Goal: Task Accomplishment & Management: Use online tool/utility

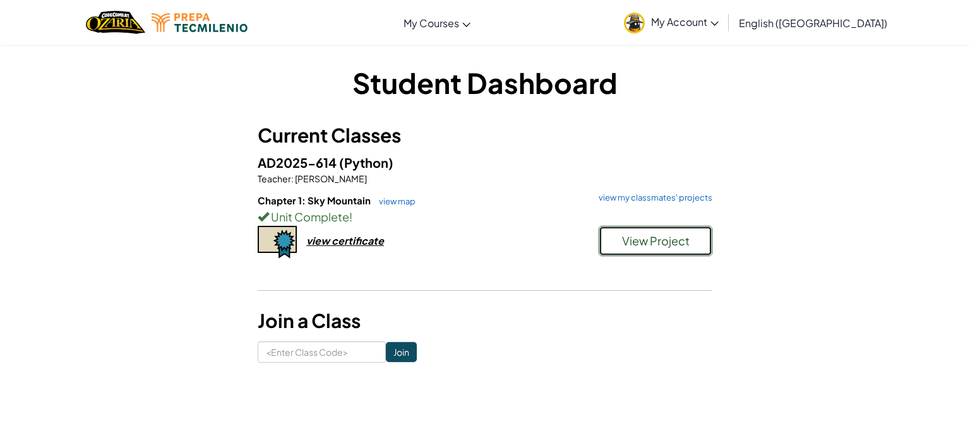
click at [622, 240] on span "View Project" at bounding box center [656, 241] width 68 height 15
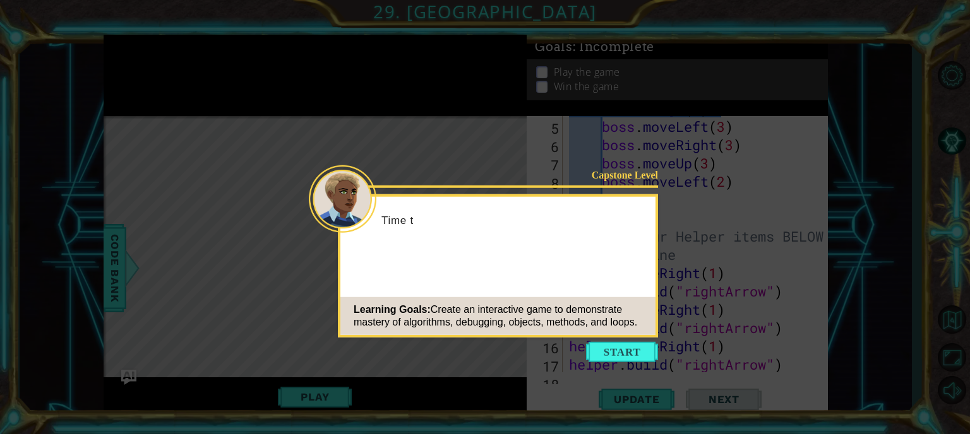
scroll to position [220, 0]
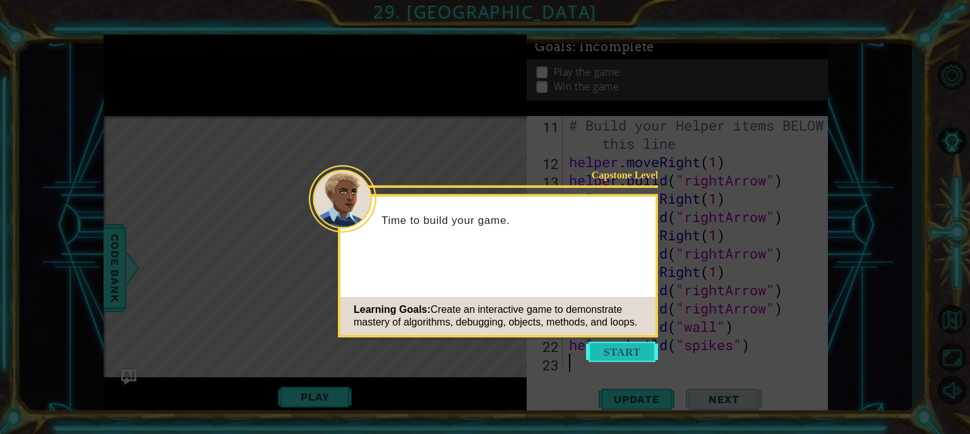
click at [633, 343] on button "Start" at bounding box center [622, 352] width 72 height 20
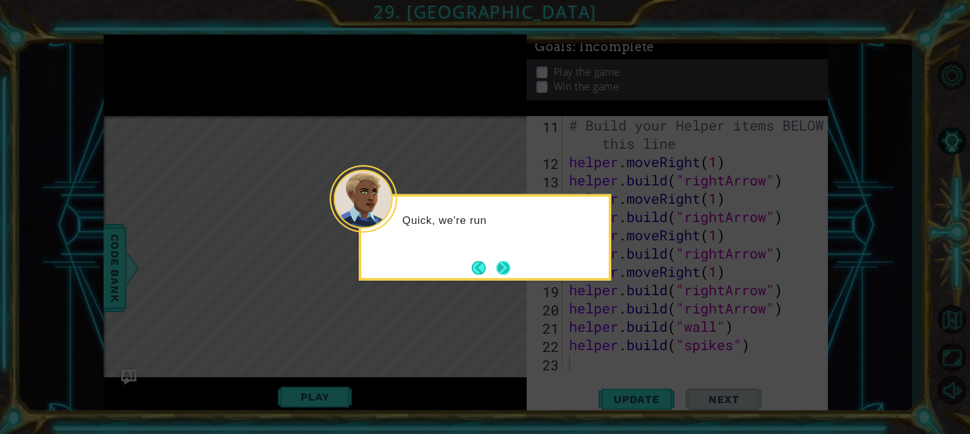
click at [501, 269] on button "Next" at bounding box center [503, 268] width 23 height 23
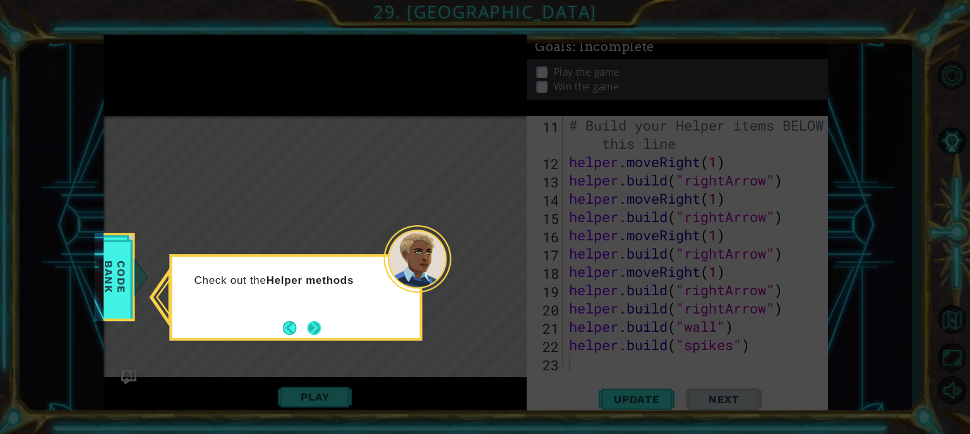
click at [321, 323] on button "Next" at bounding box center [313, 328] width 19 height 19
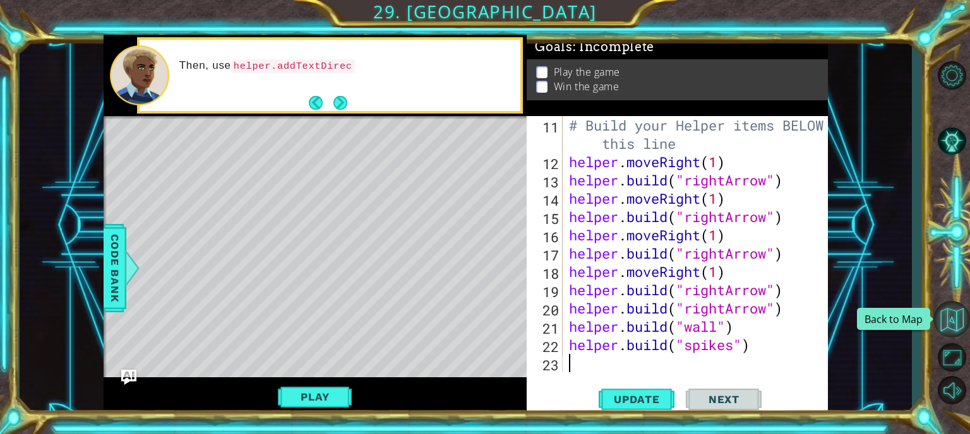
click at [950, 314] on button "Back to Map" at bounding box center [951, 319] width 37 height 37
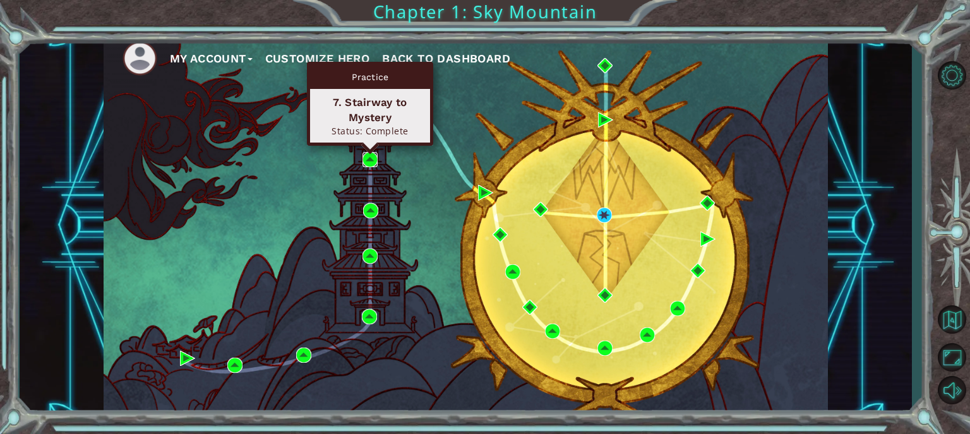
click at [369, 158] on img at bounding box center [369, 159] width 15 height 15
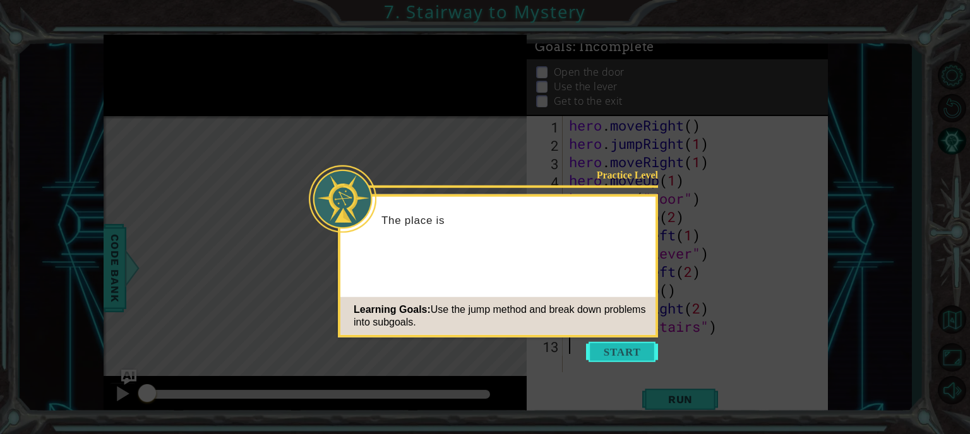
click at [604, 354] on button "Start" at bounding box center [622, 352] width 72 height 20
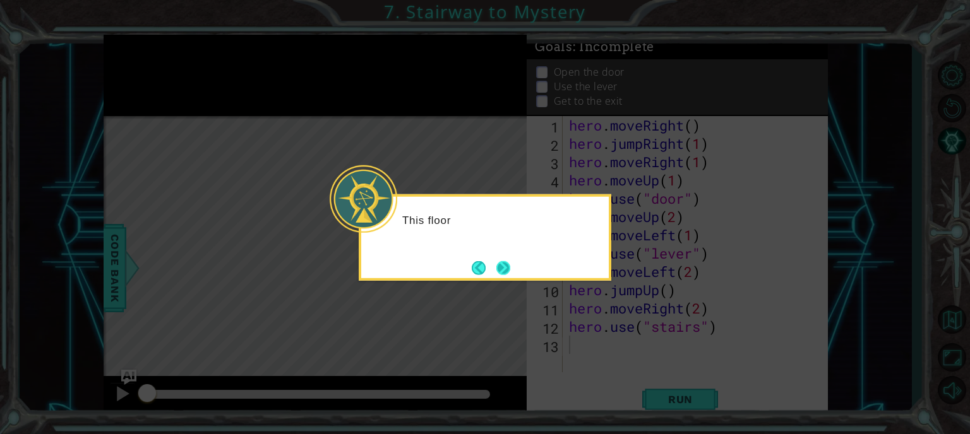
click at [506, 266] on button "Next" at bounding box center [503, 268] width 20 height 20
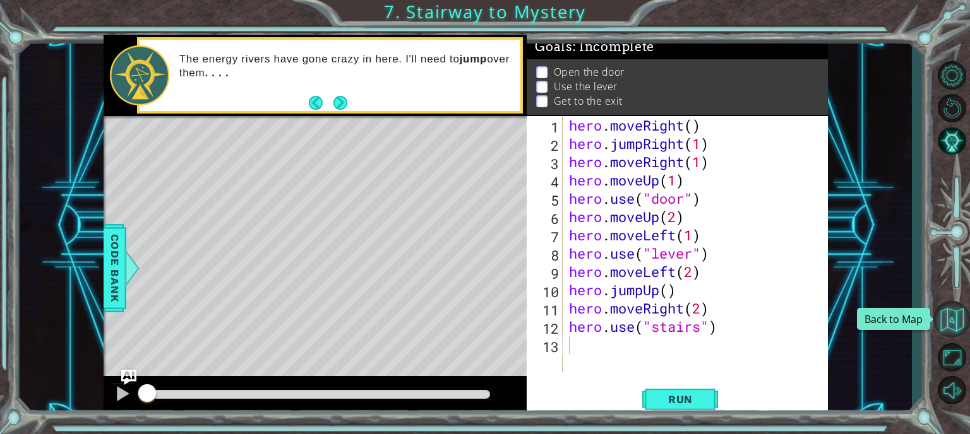
click at [957, 323] on button "Back to Map" at bounding box center [951, 319] width 37 height 37
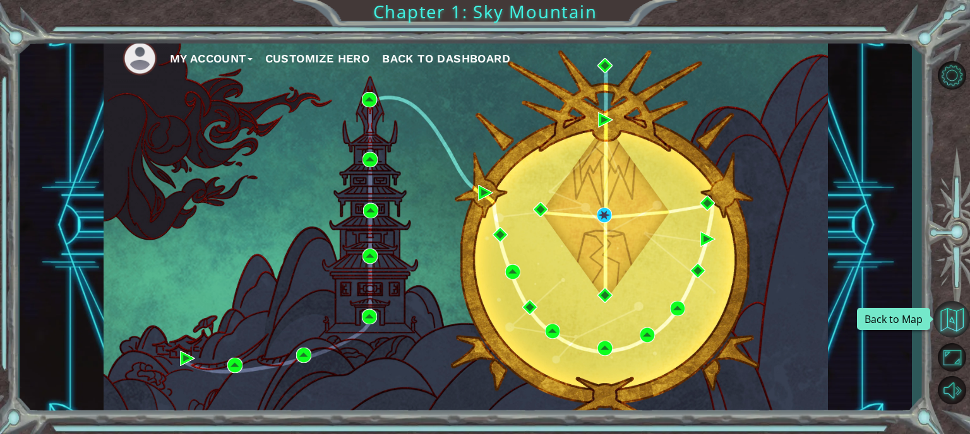
click at [951, 309] on button "Back to Map" at bounding box center [951, 319] width 37 height 37
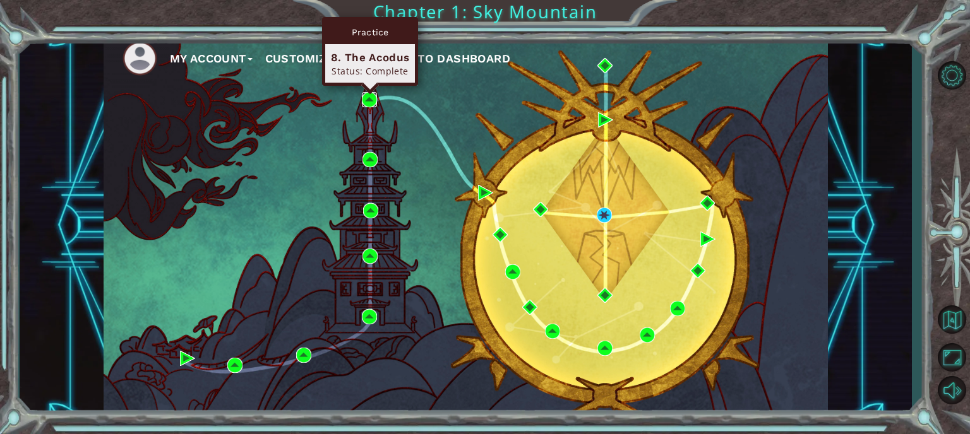
click at [368, 99] on img at bounding box center [369, 99] width 15 height 15
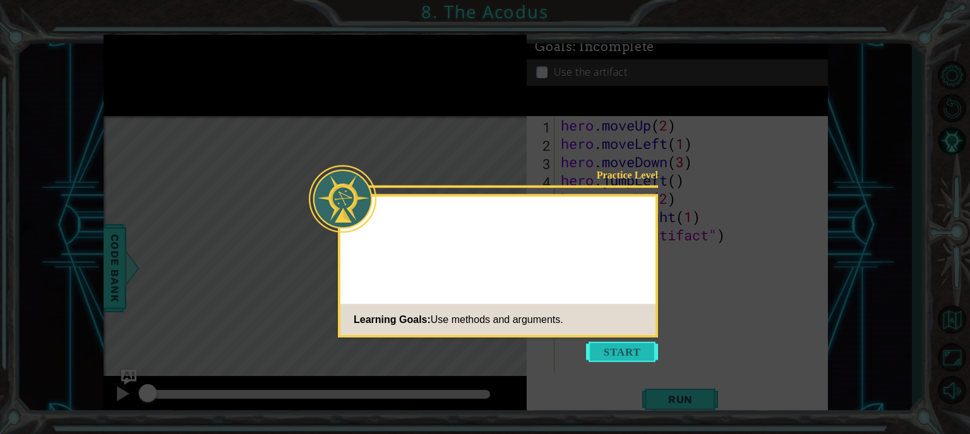
click at [645, 359] on button "Start" at bounding box center [622, 352] width 72 height 20
